Goal: Task Accomplishment & Management: Use online tool/utility

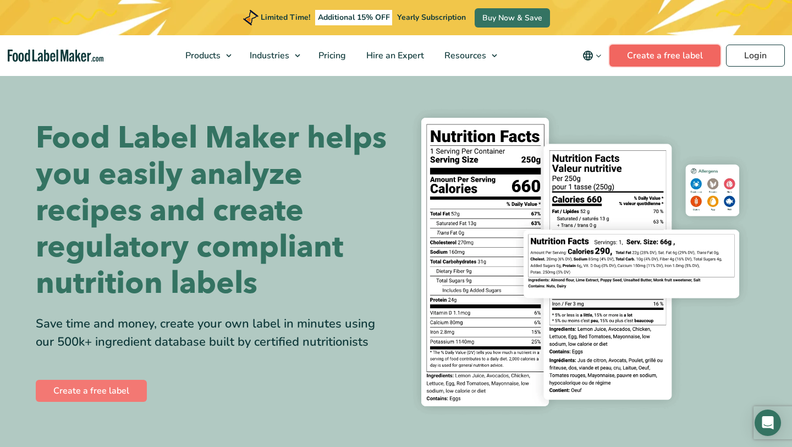
click at [663, 59] on link "Create a free label" at bounding box center [664, 56] width 111 height 22
